Goal: Use online tool/utility: Utilize a website feature to perform a specific function

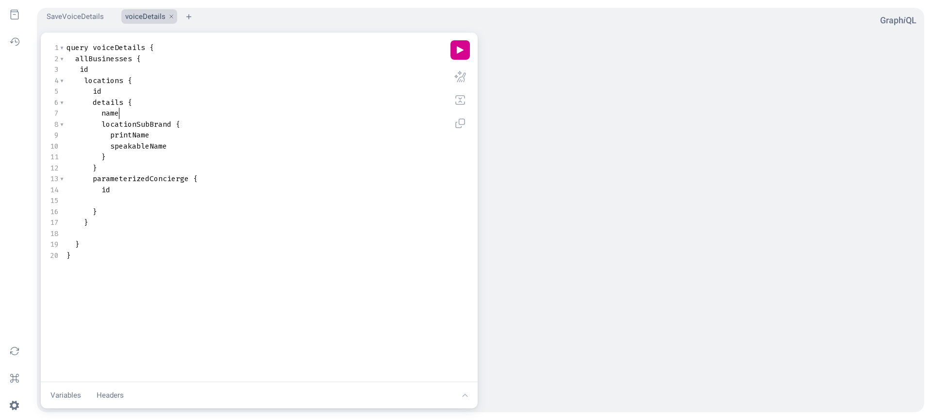
scroll to position [0, 0]
click at [141, 115] on pre "name" at bounding box center [257, 113] width 385 height 11
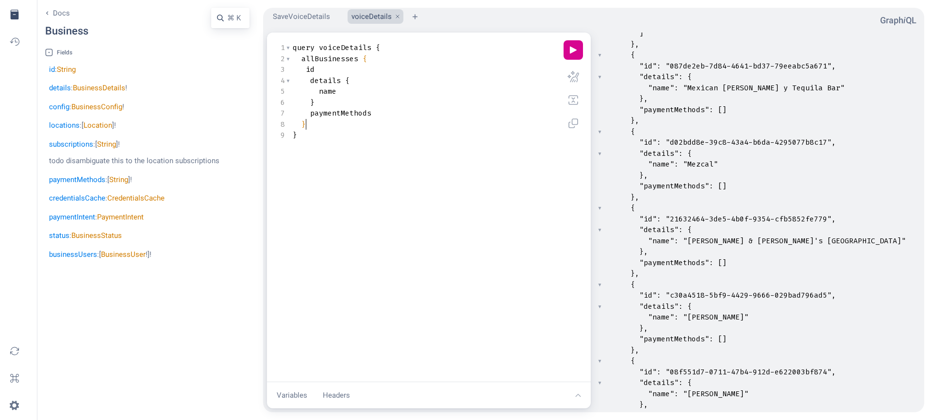
type textarea "query voiceDetails { allBusinesses { id details { name } paymentMethods } }"
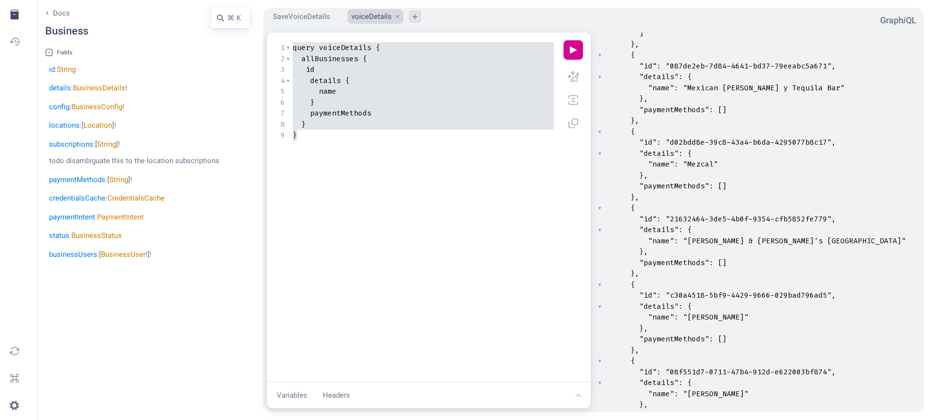
click at [412, 19] on button "plus icon" at bounding box center [415, 17] width 12 height 12
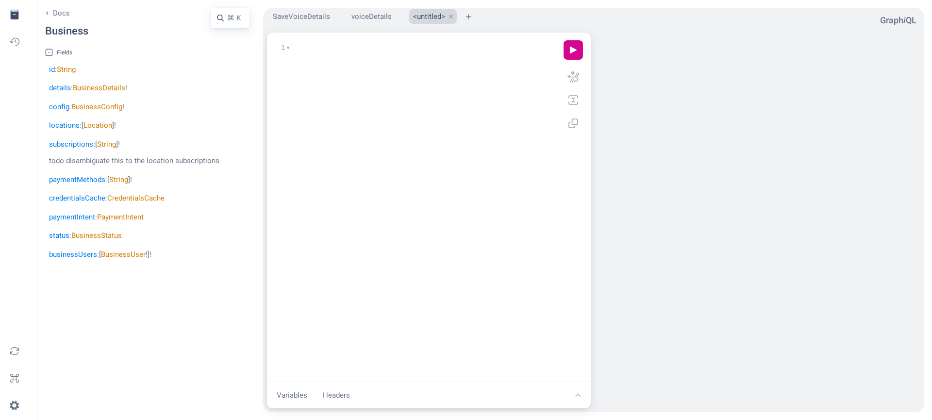
click at [401, 136] on div "x 1 ​" at bounding box center [427, 219] width 305 height 358
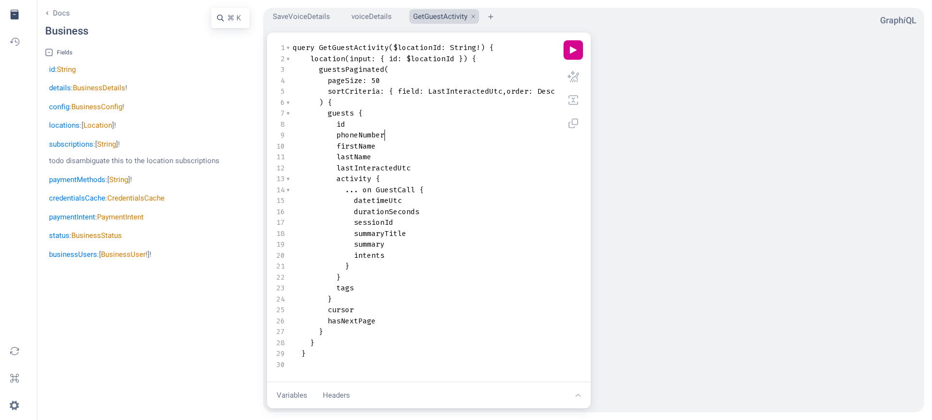
click at [401, 136] on pre "phoneNumber" at bounding box center [430, 135] width 278 height 11
click at [300, 389] on button "Variables" at bounding box center [292, 395] width 42 height 19
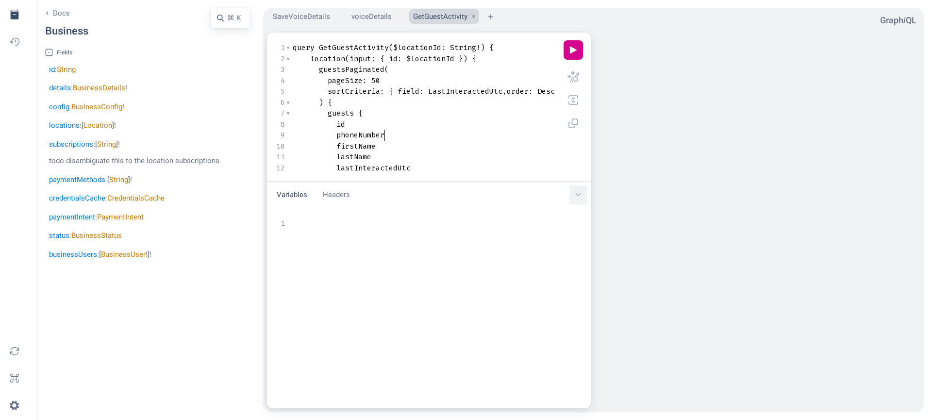
click at [581, 197] on button "chevron down icon" at bounding box center [577, 194] width 17 height 19
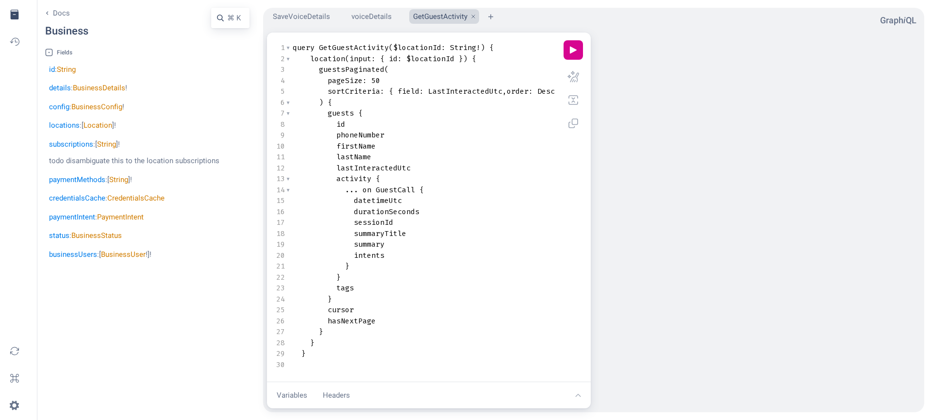
click at [453, 59] on span "$locationId" at bounding box center [430, 59] width 48 height 10
type textarea "$locationId"
click at [406, 58] on span "$locationId" at bounding box center [430, 59] width 48 height 10
type textarea "$locationId"
click at [450, 46] on span "String" at bounding box center [463, 48] width 26 height 10
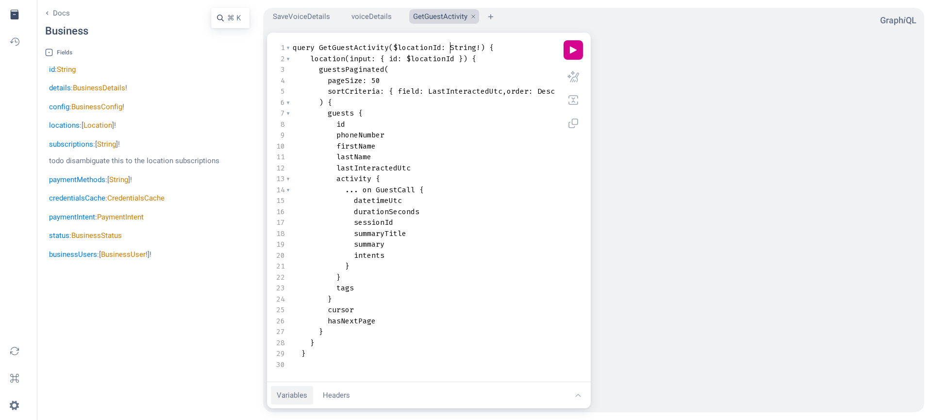
click at [293, 397] on button "Variables" at bounding box center [292, 395] width 42 height 19
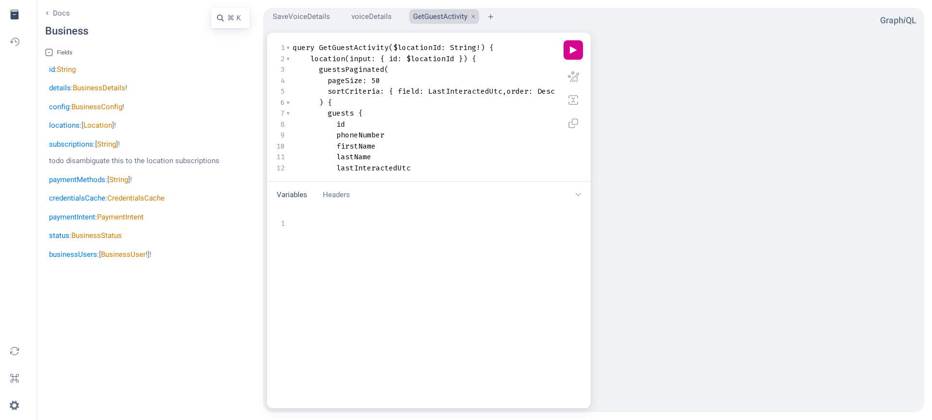
click at [319, 333] on div "1 1 ​" at bounding box center [441, 320] width 332 height 209
type textarea "l"
click at [569, 52] on button "play icon" at bounding box center [572, 49] width 19 height 19
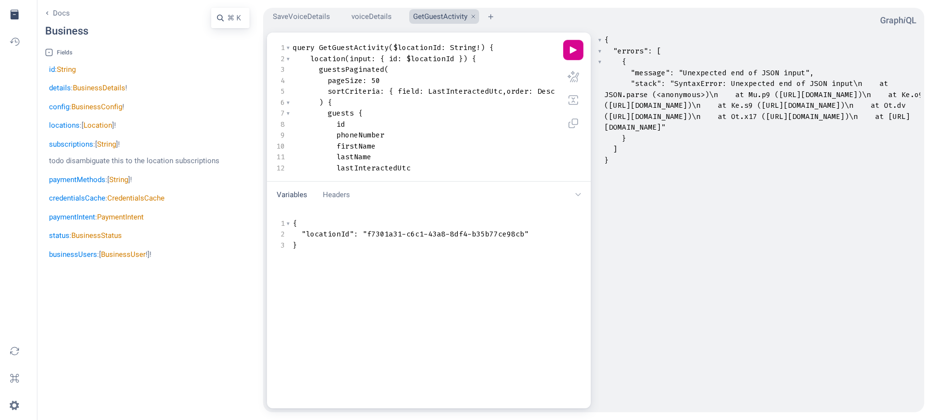
scroll to position [206, 0]
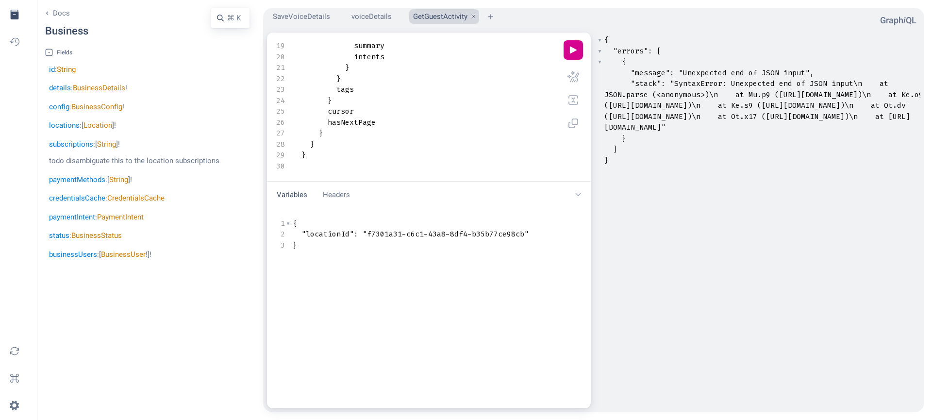
click at [432, 109] on pre "cursor" at bounding box center [430, 111] width 278 height 11
click at [531, 236] on pre ""locationId" : "f7301a31-c6c1-43a8-8df4-b35b77ce98cb"" at bounding box center [440, 234] width 299 height 11
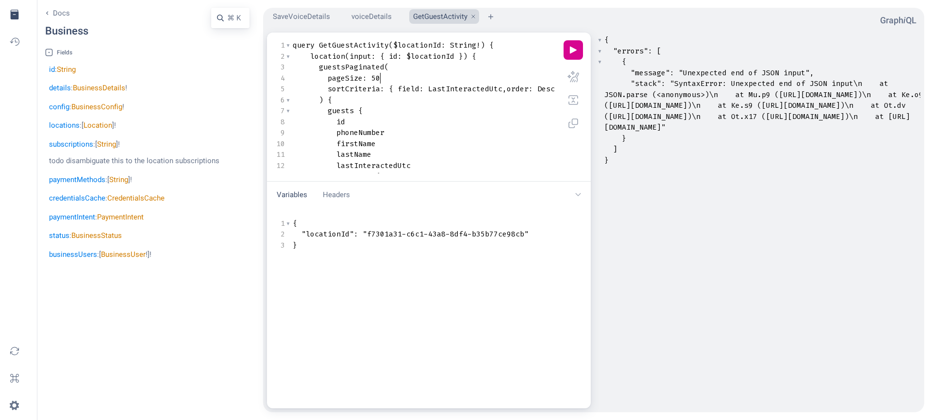
click at [440, 75] on pre "pageSize : 50" at bounding box center [430, 78] width 278 height 11
click at [336, 90] on span "sortCriteria" at bounding box center [354, 89] width 52 height 10
click at [491, 98] on pre ") {" at bounding box center [430, 100] width 278 height 11
click at [572, 78] on button "prettify icon" at bounding box center [572, 76] width 19 height 19
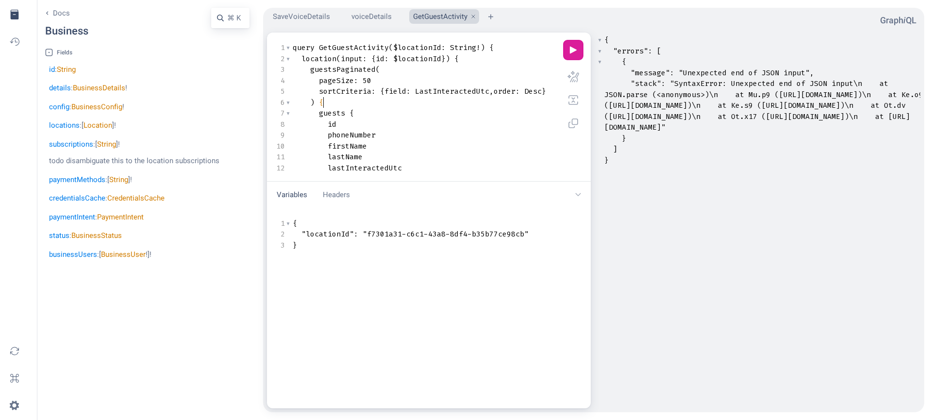
click at [576, 42] on button "play icon" at bounding box center [572, 49] width 19 height 19
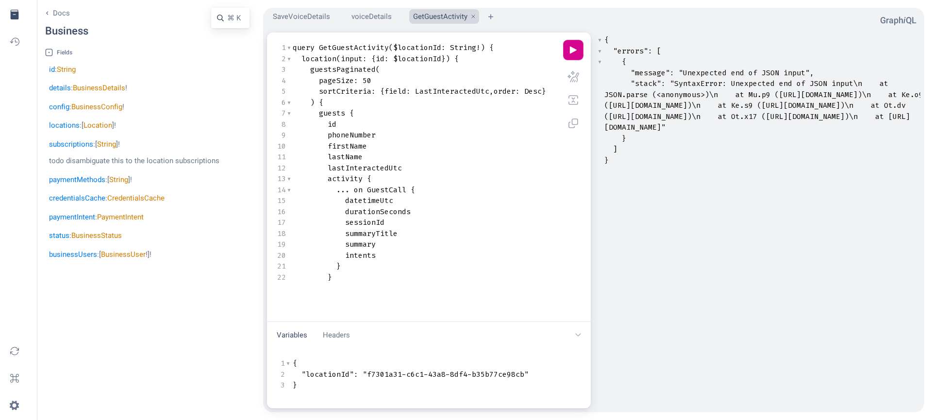
drag, startPoint x: 564, startPoint y: 183, endPoint x: 513, endPoint y: 323, distance: 148.6
click at [513, 323] on div "Variables Headers chevron down icon" at bounding box center [429, 335] width 324 height 27
click at [488, 210] on pre "durationSeconds" at bounding box center [423, 211] width 265 height 11
click at [537, 369] on pre ""locationId" : "f7301a31-c6c1-43a8-8df4-b35b77ce98cb"" at bounding box center [440, 374] width 299 height 11
type textarea ","
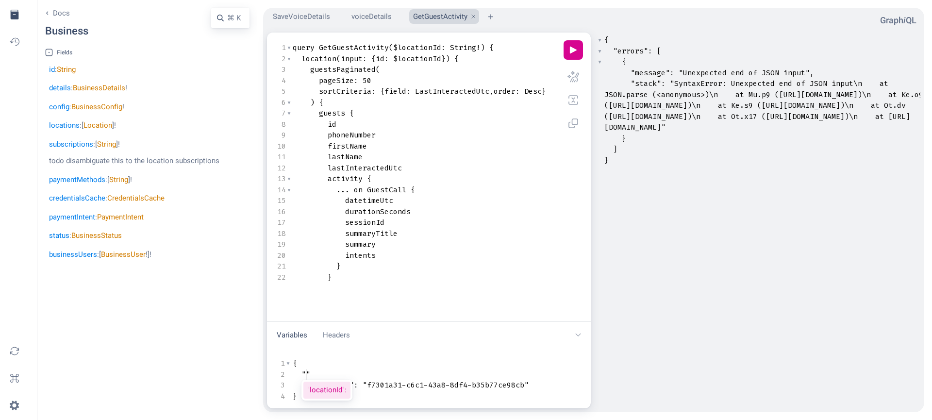
type textarea "in"
click at [575, 46] on button "play icon" at bounding box center [572, 49] width 19 height 19
click at [443, 208] on pre "durationSeconds" at bounding box center [423, 211] width 265 height 11
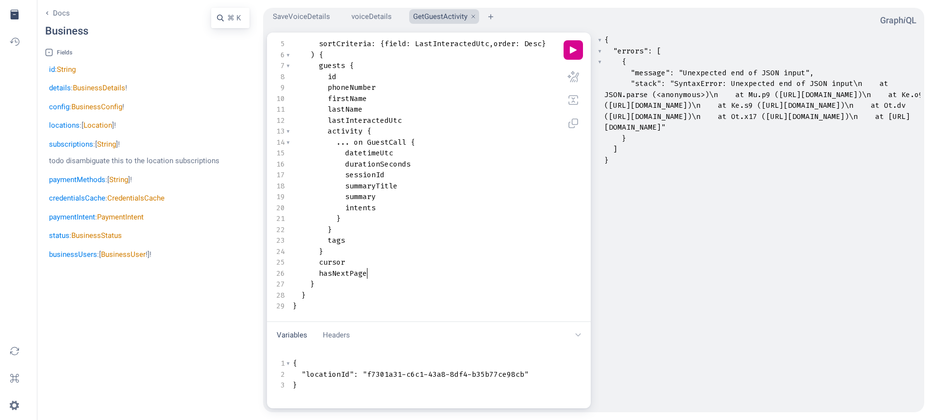
type textarea "hasNextPage"
drag, startPoint x: 382, startPoint y: 264, endPoint x: 380, endPoint y: 252, distance: 12.7
click at [380, 252] on div "1 query GetGuestActivity ( $locationId : String !) { 2 location ( input : { id …" at bounding box center [423, 153] width 265 height 317
type textarea "query GetGuestActivity($locationId: String!) { location(input: {id: $locationId…"
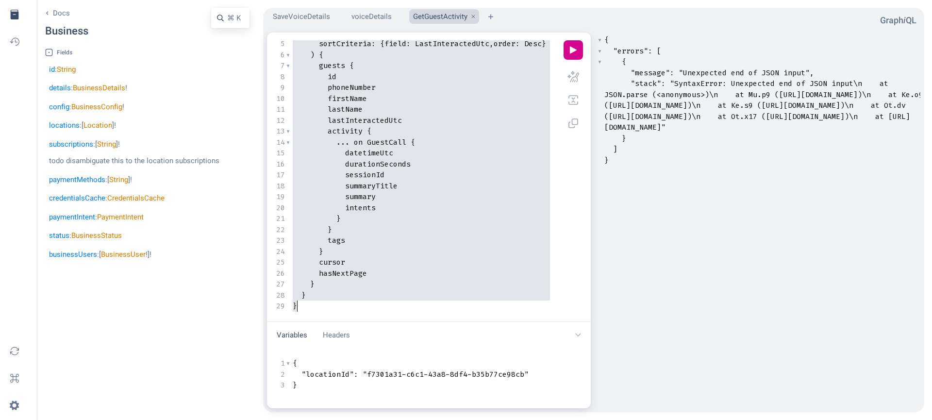
paste textarea "Query Editor"
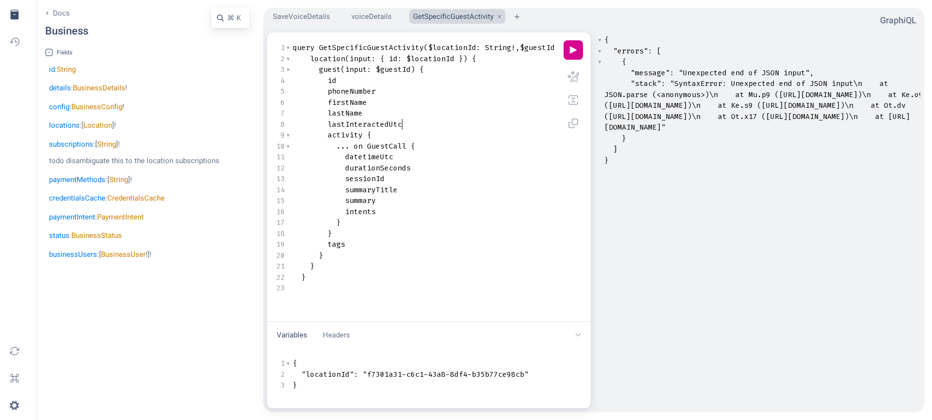
click at [416, 128] on pre "lastInteractedUtc" at bounding box center [452, 124] width 322 height 11
click at [536, 375] on pre ""locationId" : "f7301a31-c6c1-43a8-8df4-b35b77ce98cb"" at bounding box center [440, 374] width 299 height 11
type textarea ","
click at [417, 100] on pre "firstName" at bounding box center [452, 102] width 322 height 11
click at [46, 13] on link "chevron left icon Docs" at bounding box center [66, 13] width 43 height 11
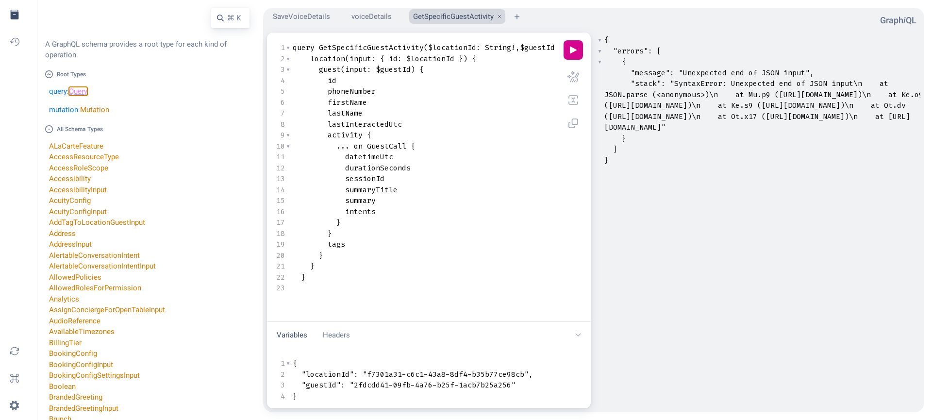
click at [82, 91] on link "Query" at bounding box center [78, 91] width 18 height 9
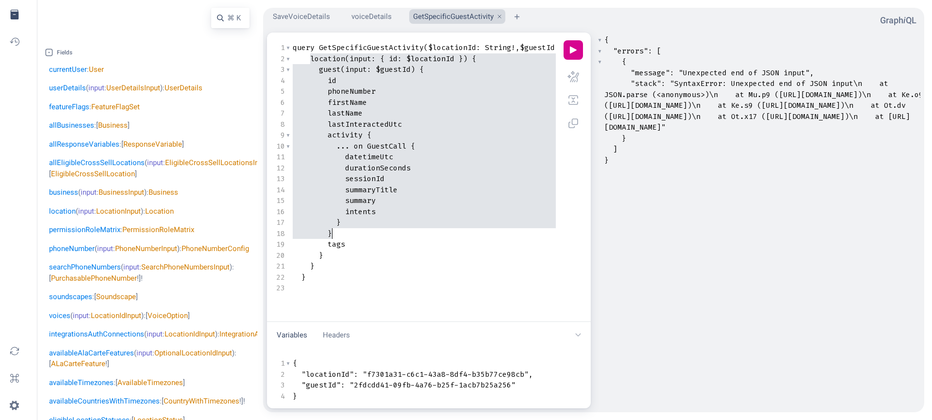
type textarea "location(input: { id: $locationId }) { guest(input: $guestId) { id phoneNumber …"
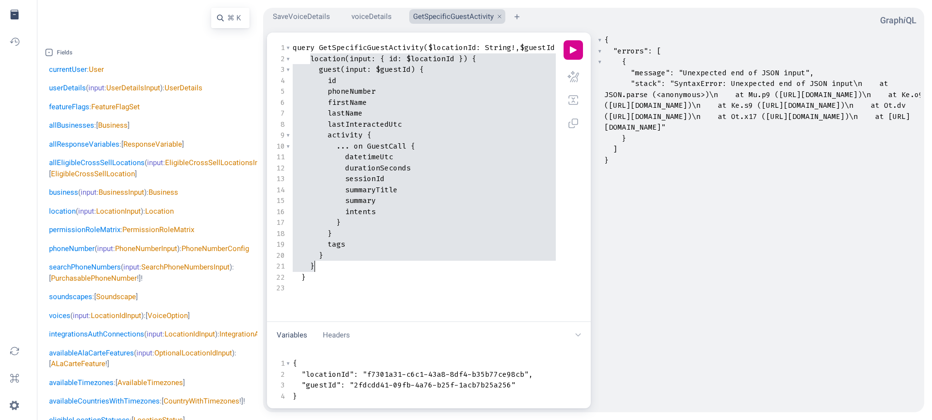
drag, startPoint x: 310, startPoint y: 55, endPoint x: 362, endPoint y: 265, distance: 216.1
click at [362, 265] on div "1 query GetSpecificGuestActivity ( $locationId : String ! , $guestId : String !…" at bounding box center [452, 167] width 322 height 251
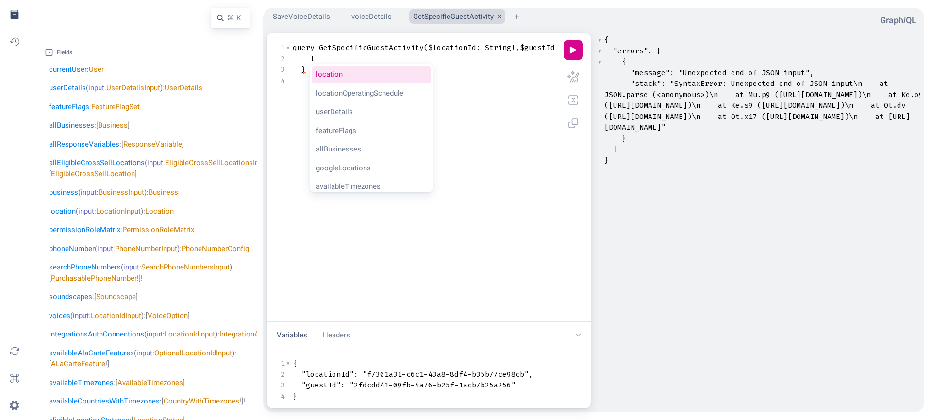
type textarea "lo"
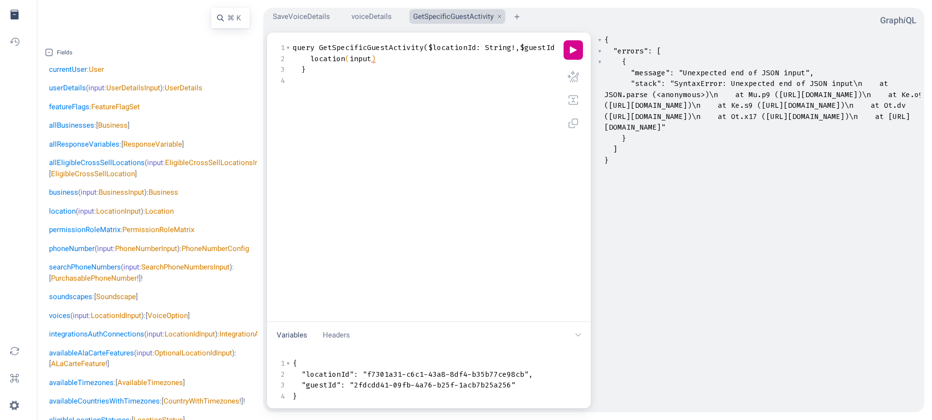
scroll to position [0, 5]
type textarea ":$lo"
type textarea "location(input: { id: $locationId }) { guest(input: $guestId) { id phoneNumber …"
type textarea "l"
type textarea "id:"
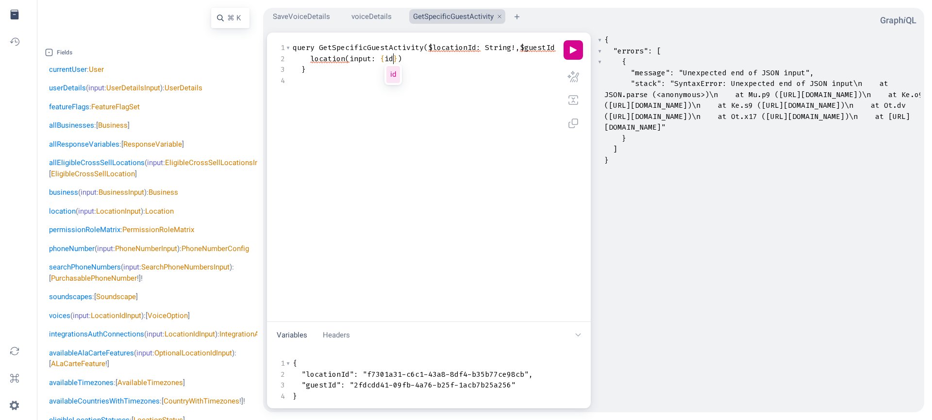
scroll to position [0, 13]
type textarea "$"
type textarea "de"
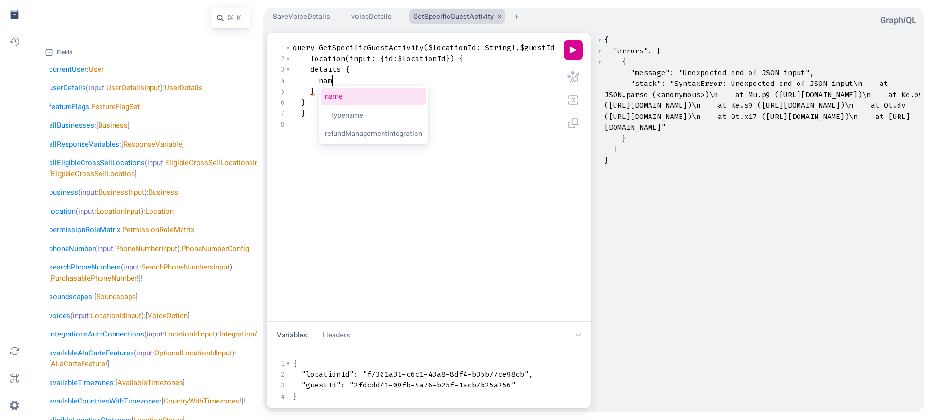
type textarea "name"
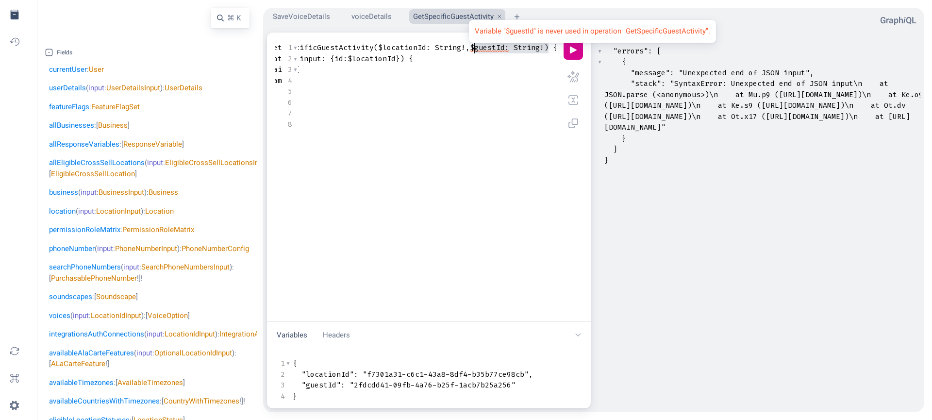
type textarea ", $guestId: String!"
drag, startPoint x: 541, startPoint y: 48, endPoint x: 459, endPoint y: 45, distance: 81.5
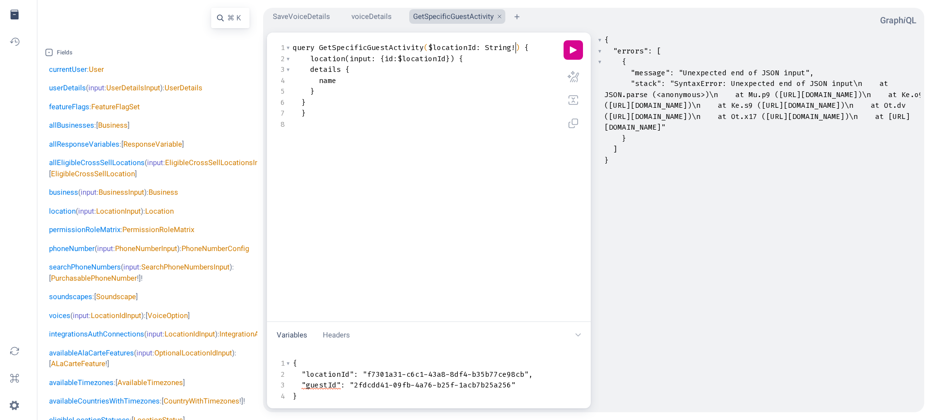
scroll to position [3, 0]
click at [365, 382] on span ""2fdcdd41-09fb-4a76-b25f-1acb7b25a256"" at bounding box center [432, 385] width 166 height 10
type textarea ""guestId": "2fdcdd41-09fb-4a76-b25f-1acb7b25a256""
click at [365, 382] on span ""2fdcdd41-09fb-4a76-b25f-1acb7b25a256"" at bounding box center [432, 385] width 166 height 10
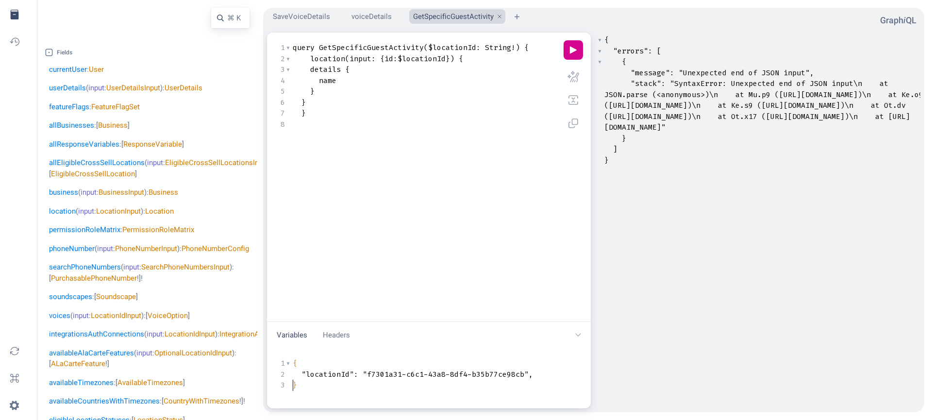
scroll to position [0, 0]
click at [574, 49] on button "play icon" at bounding box center [572, 49] width 19 height 19
click at [407, 57] on span "$locationId" at bounding box center [421, 59] width 48 height 10
click at [394, 45] on span "GetSpecificGuestActivity" at bounding box center [371, 48] width 105 height 10
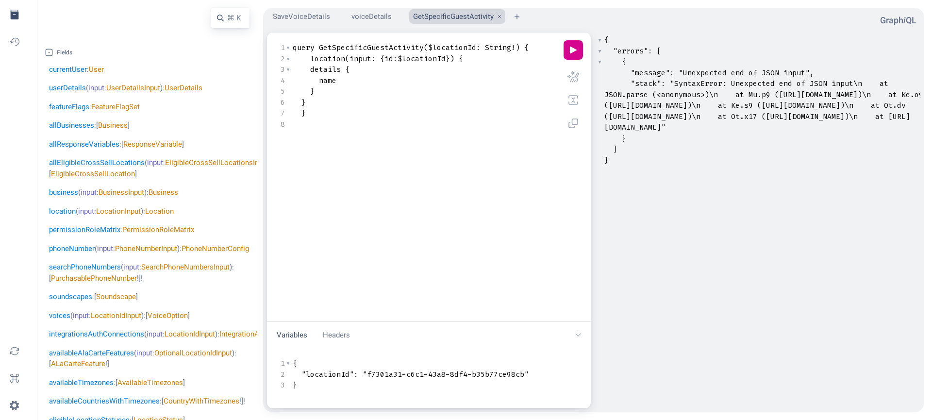
type textarea "query GetSpecificGuestActivity($locationId: String!) { location(input: {id:$loc…"
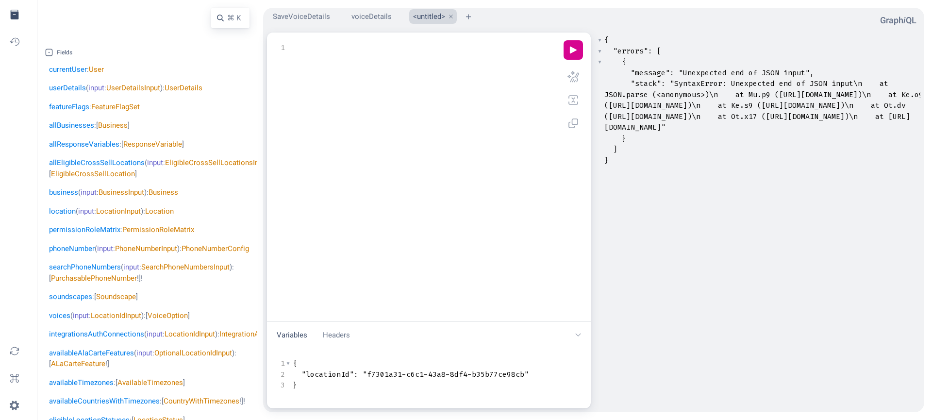
type textarea "qu"
type textarea "getLocationDetails"
type textarea "G"
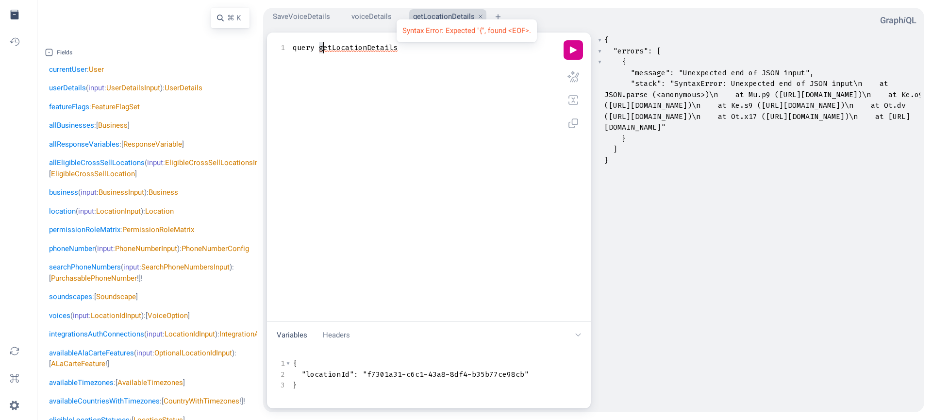
scroll to position [0, 5]
type textarea "$"
type textarea "$locationId"
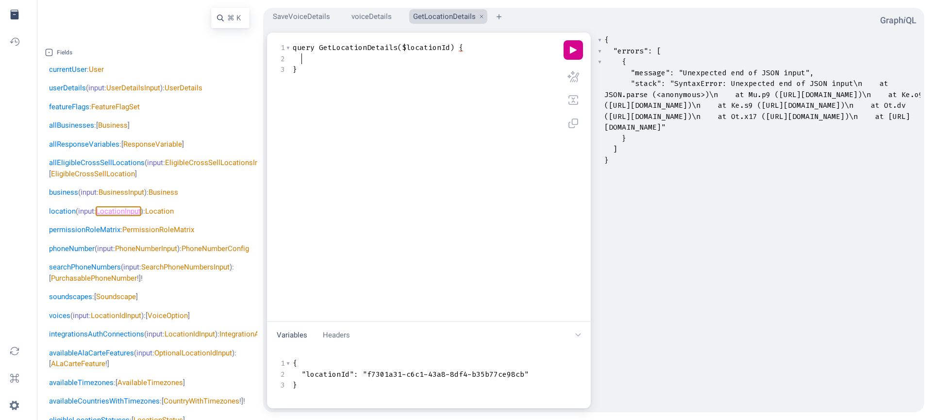
click at [115, 215] on link "LocationInput" at bounding box center [118, 211] width 45 height 9
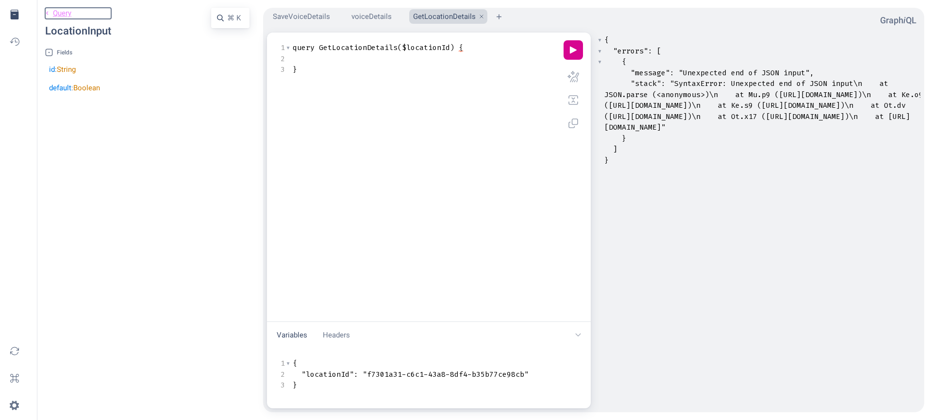
click at [47, 12] on link "chevron left icon Query" at bounding box center [78, 13] width 66 height 11
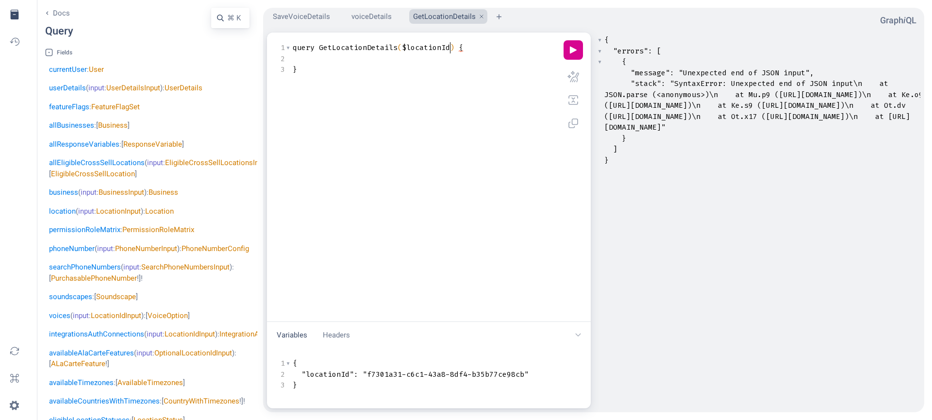
scroll to position [0, 0]
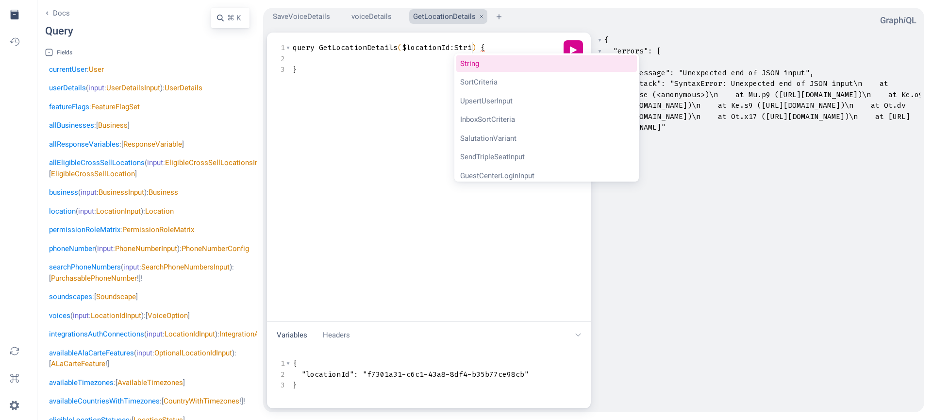
type textarea ":Strin"
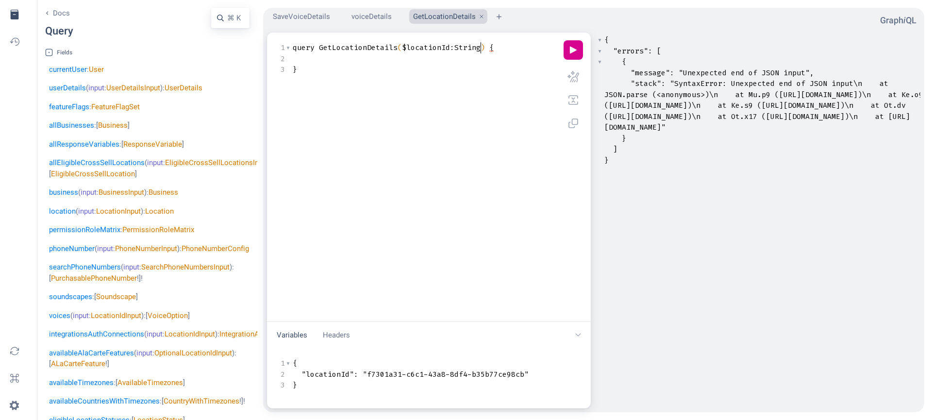
type textarea "!"
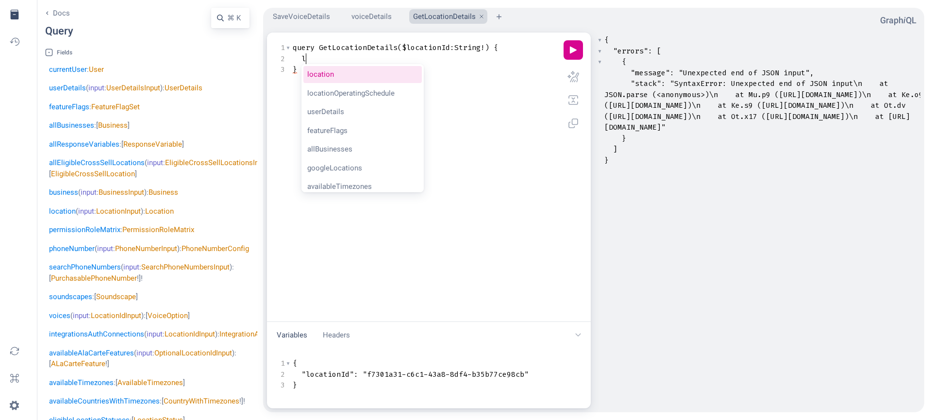
type textarea "lo"
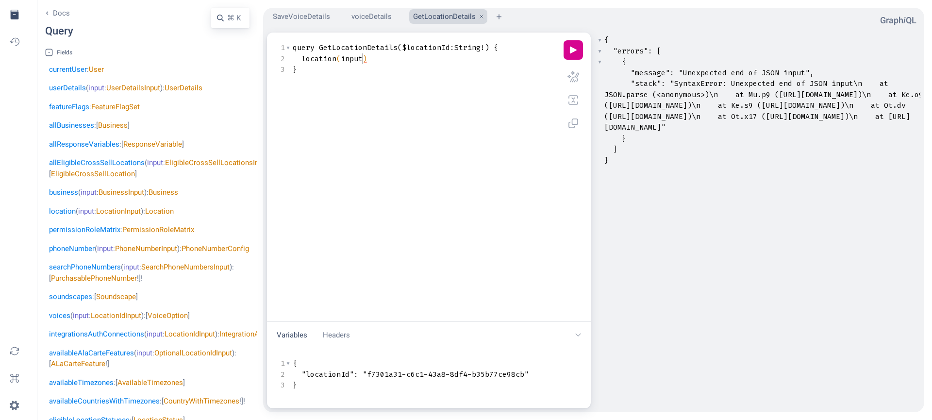
type textarea ":"
type textarea "i"
type textarea ":"
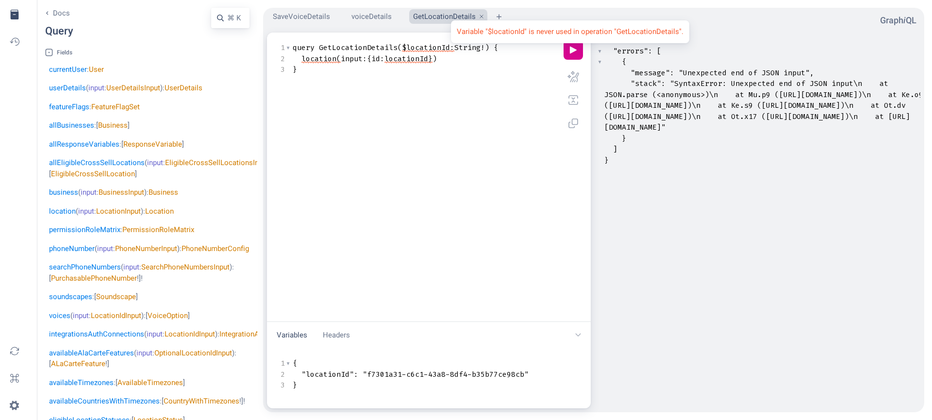
type textarea "$"
type textarea "locationId"
type textarea "de"
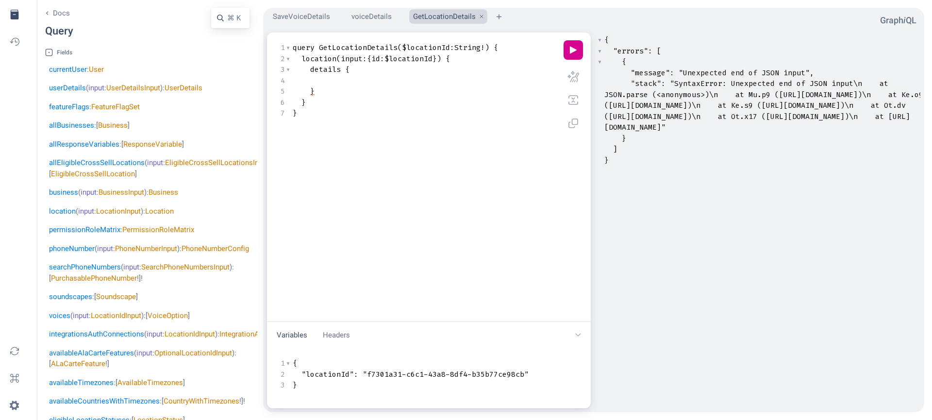
type textarea "d"
click at [569, 50] on button "play icon" at bounding box center [572, 49] width 19 height 19
click at [363, 20] on button "voiceDetails" at bounding box center [369, 16] width 44 height 15
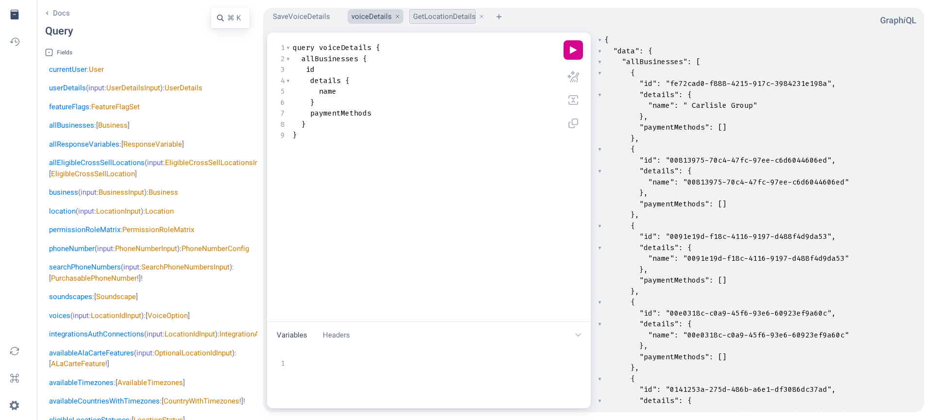
click at [435, 12] on button "GetLocationDetails" at bounding box center [442, 16] width 66 height 15
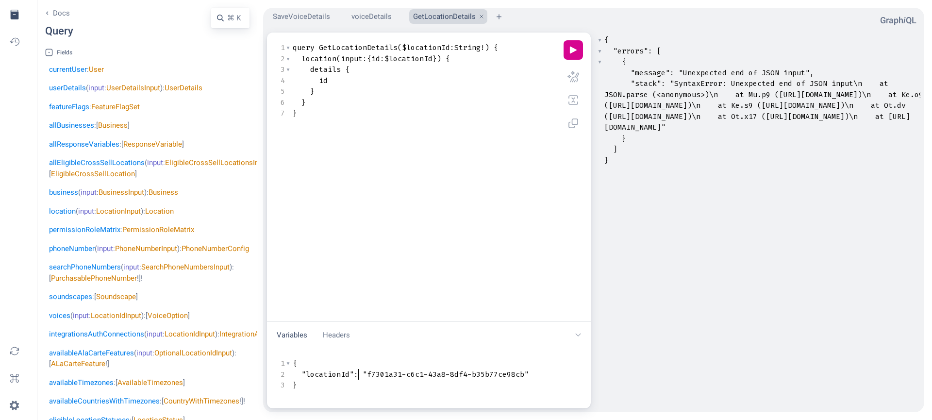
click at [357, 373] on span ":" at bounding box center [356, 374] width 4 height 10
type textarea ""f7301a31-c6c1-43a8-8df4-b35b77ce98cb""
type textarea "($locationId:String!)"
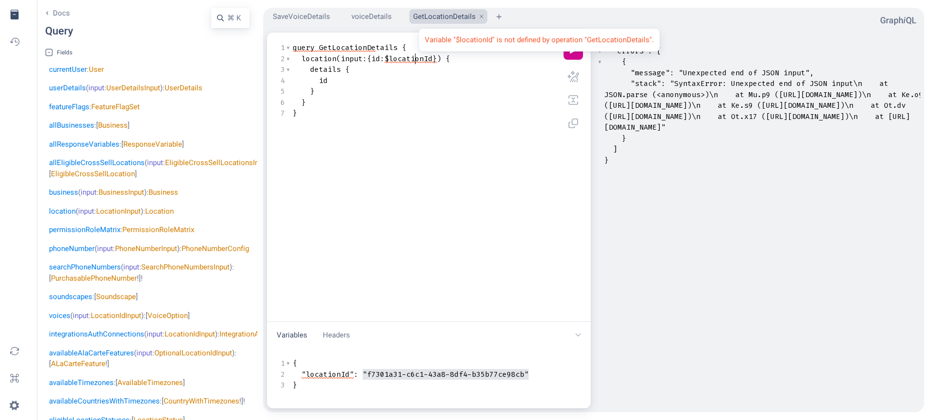
click at [416, 54] on span "$locationId" at bounding box center [408, 59] width 48 height 10
type textarea "$locationId"
drag, startPoint x: 384, startPoint y: 55, endPoint x: 431, endPoint y: 54, distance: 47.1
click at [431, 54] on span "$locationId" at bounding box center [408, 59] width 48 height 10
paste textarea "Query Editor"
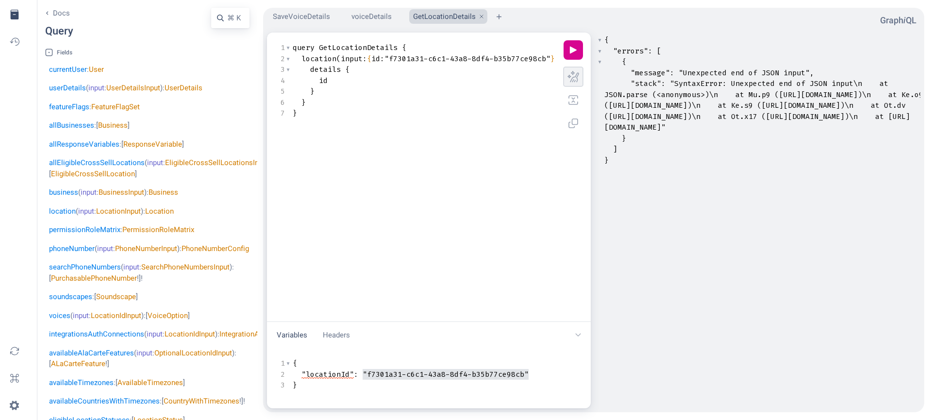
click at [576, 74] on button "prettify icon" at bounding box center [572, 76] width 19 height 19
click at [578, 46] on button "play icon" at bounding box center [572, 49] width 19 height 19
click at [322, 374] on span ""locationId"" at bounding box center [327, 374] width 52 height 10
type textarea "{ "locationId": "f7301a31-c6c1-43a8-8df4-b35b77ce98cb" }"
click at [569, 51] on button "play icon" at bounding box center [572, 49] width 19 height 19
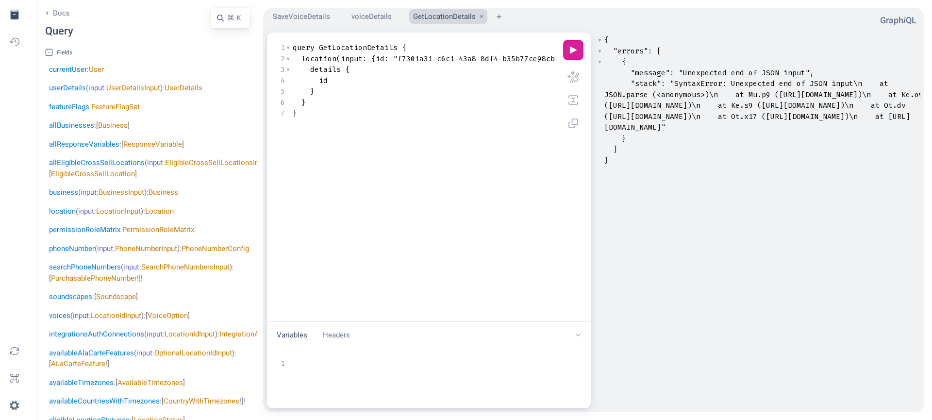
click at [569, 51] on button "play icon" at bounding box center [572, 49] width 19 height 19
click at [339, 62] on span "input" at bounding box center [347, 59] width 22 height 10
type textarea "query GetLocationDetails { location(input: {id: "f7301a31-c6c1-43a8-8df4-b35b77…"
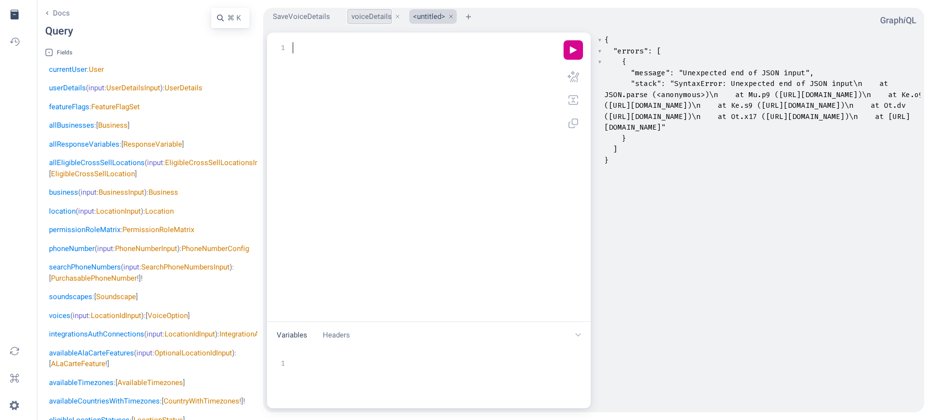
click at [375, 16] on button "voiceDetails" at bounding box center [369, 16] width 44 height 15
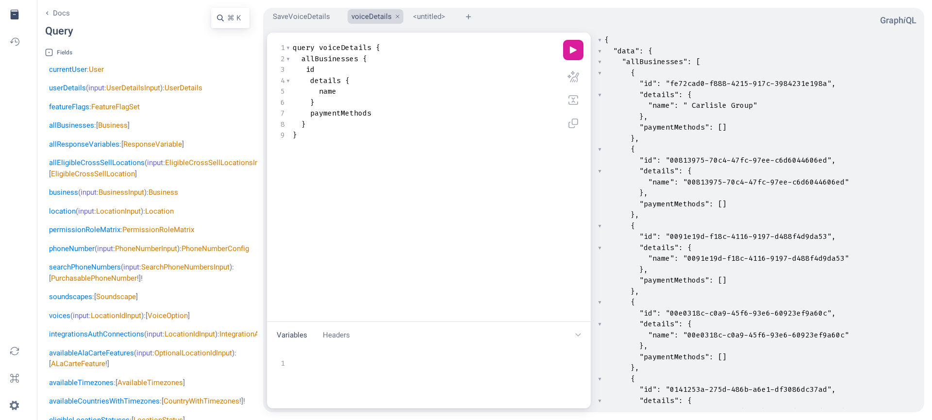
click at [575, 50] on button "play icon" at bounding box center [572, 49] width 19 height 19
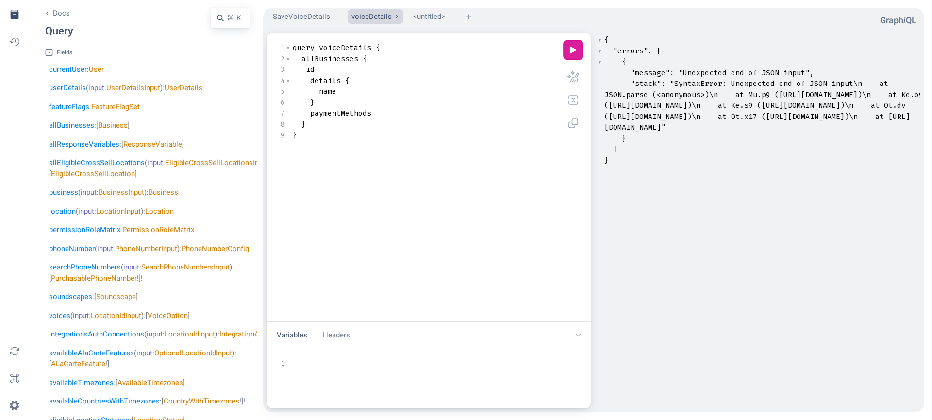
click at [569, 49] on button "play icon" at bounding box center [572, 49] width 19 height 19
click at [441, 91] on pre "name" at bounding box center [427, 91] width 272 height 11
click at [413, 14] on button "<untitled>" at bounding box center [427, 16] width 36 height 15
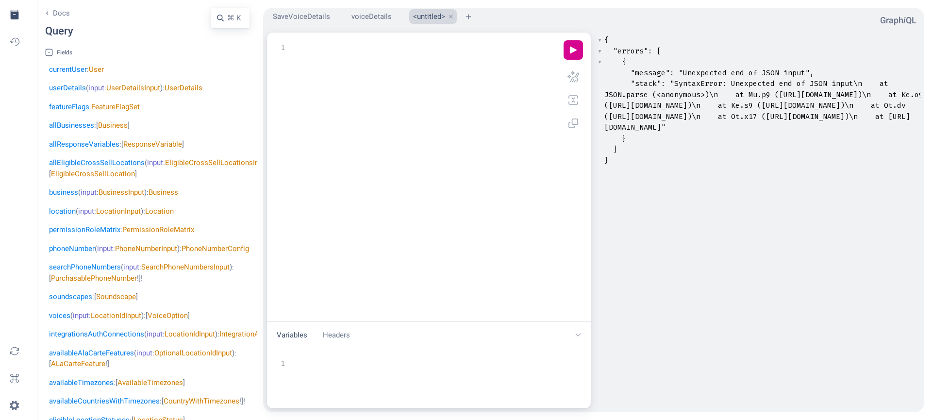
click at [411, 152] on div "xxxxxxxxxx 4 23 4 1 ​ 2 location ( input : { id : "f7301a31-c6c1-43a8-8df4-b35b…" at bounding box center [427, 188] width 305 height 297
click at [571, 53] on button "play icon" at bounding box center [572, 49] width 19 height 19
click at [674, 128] on span ""SyntaxError: Unexpected end of JSON input\n at JSON.parse (<anonymous>)\n at M…" at bounding box center [765, 105] width 323 height 53
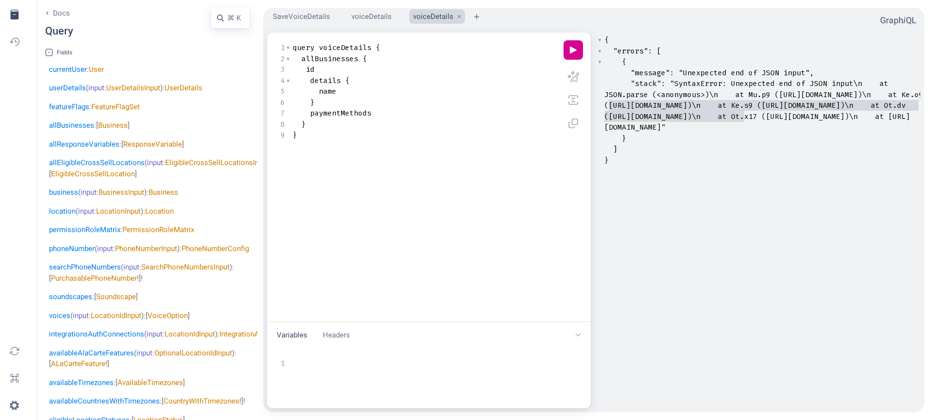
type textarea "[URL][DOMAIN_NAME]"
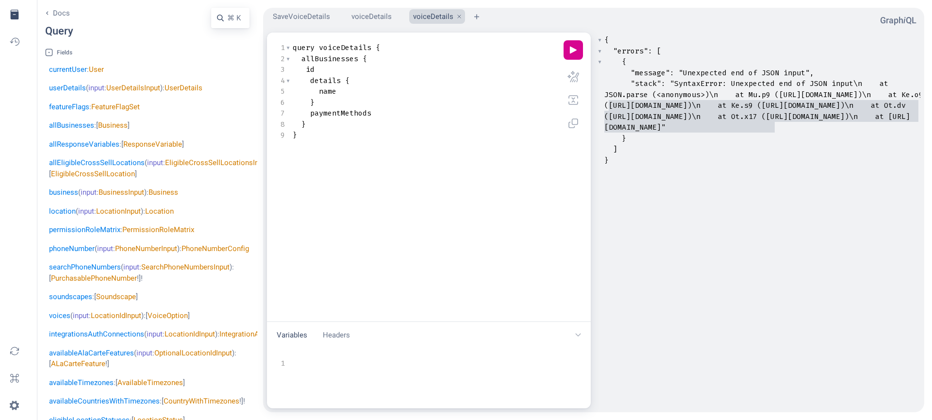
drag, startPoint x: 609, startPoint y: 102, endPoint x: 776, endPoint y: 124, distance: 168.8
click at [776, 124] on span ""SyntaxError: Unexpected end of JSON input\n at JSON.parse (<anonymous>)\n at M…" at bounding box center [765, 105] width 323 height 53
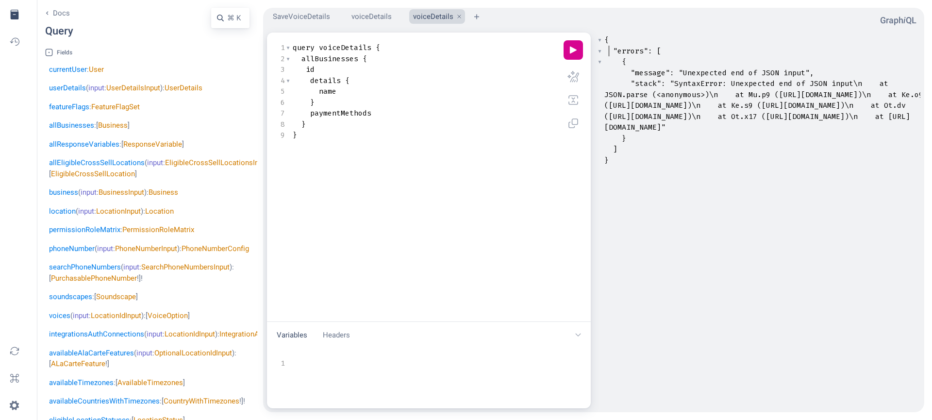
click at [610, 48] on span "Result Window" at bounding box center [608, 51] width 9 height 10
type textarea "{ "errors": [ { "message": "Unexpected end of JSON input", "stack": "SyntaxErro…"
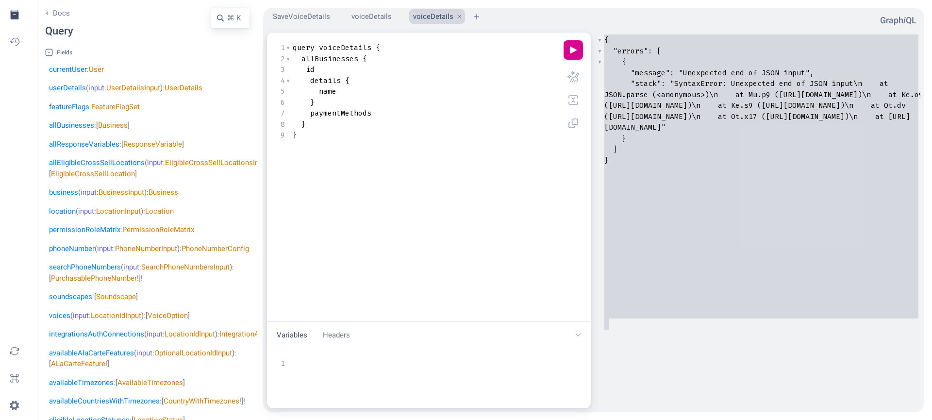
drag, startPoint x: 605, startPoint y: 37, endPoint x: 653, endPoint y: 364, distance: 330.5
click at [653, 364] on div "x { "errors" : [ { "message" : "Unexpected end of JSON input" , "stack" : } ] }…" at bounding box center [770, 233] width 348 height 400
click at [721, 132] on span ""SyntaxError: Unexpected end of JSON input\n at JSON.parse (<anonymous>)\n at M…" at bounding box center [765, 105] width 323 height 53
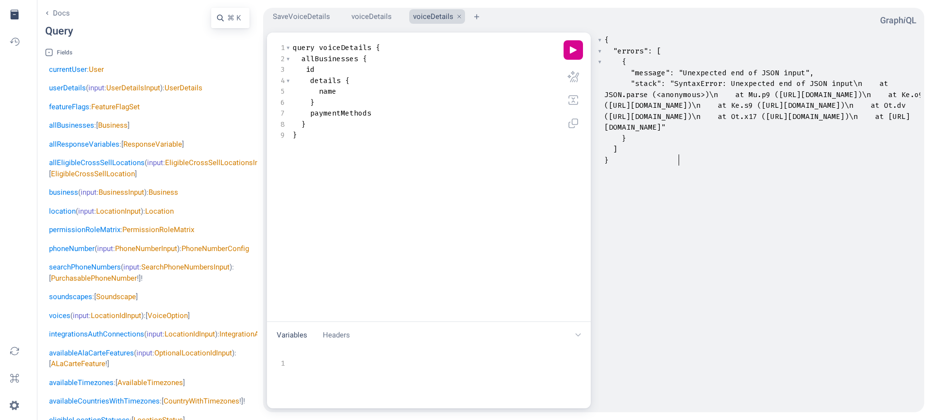
click at [680, 133] on pre ""stack" : "SyntaxError: Unexpected end of JSON input\n at JSON.parse (<anonymou…" at bounding box center [764, 105] width 325 height 55
click at [314, 15] on button "SaveVoiceDetails" at bounding box center [299, 16] width 61 height 15
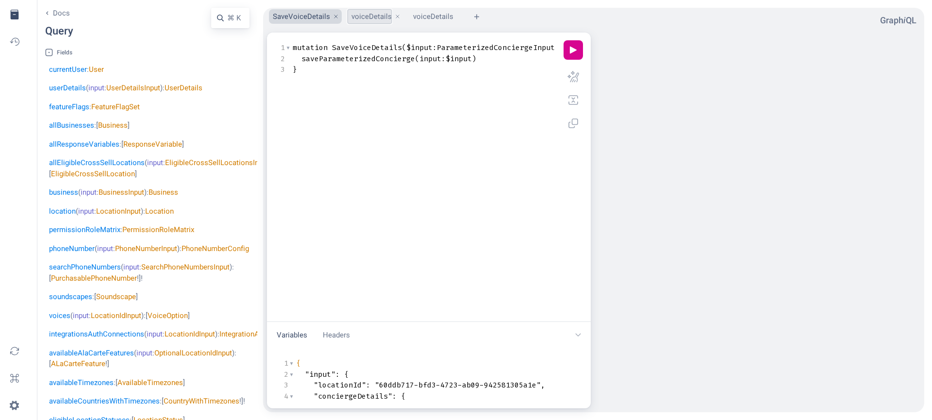
click at [372, 18] on button "voiceDetails" at bounding box center [369, 16] width 44 height 15
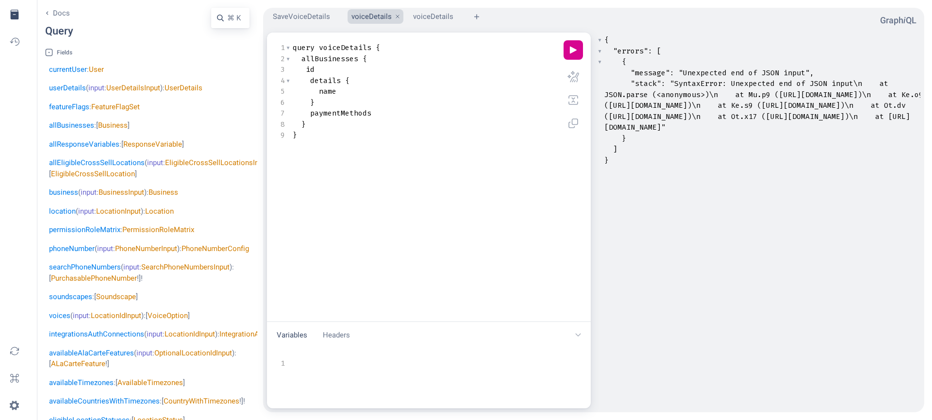
click at [377, 72] on pre "id" at bounding box center [427, 69] width 272 height 11
type textarea "query voiceDetails { allBusinesses { id details { name } paymentMethods } }"
click at [315, 20] on button "SaveVoiceDetails" at bounding box center [299, 16] width 61 height 15
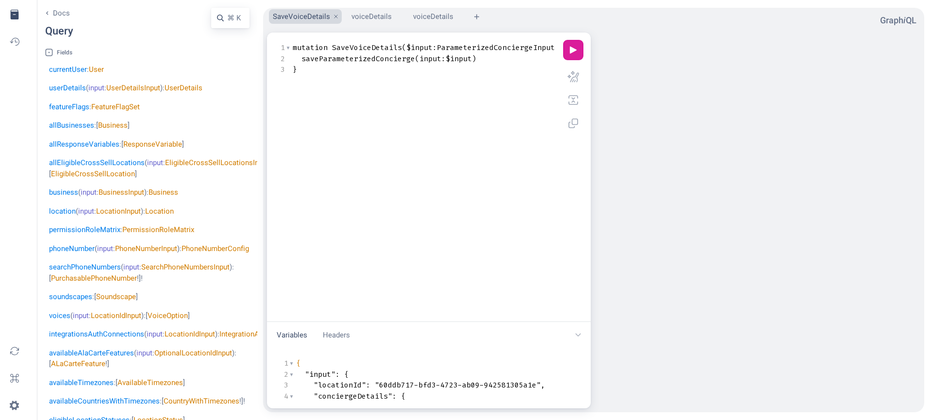
click at [581, 50] on button "play icon" at bounding box center [572, 49] width 19 height 19
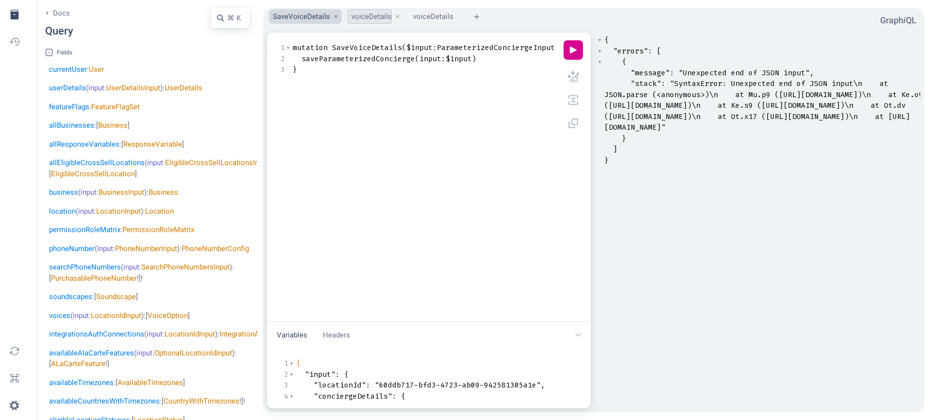
click at [373, 19] on button "voiceDetails" at bounding box center [369, 16] width 44 height 15
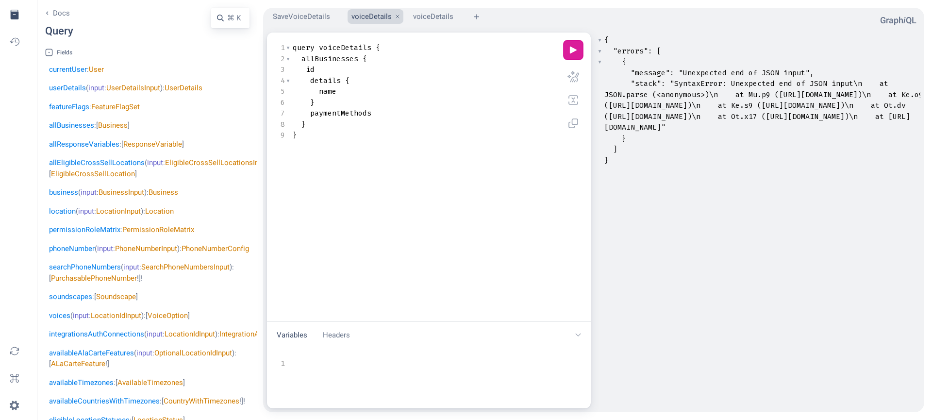
click at [576, 48] on button "play icon" at bounding box center [572, 49] width 19 height 19
click at [567, 50] on button "play icon" at bounding box center [572, 49] width 19 height 19
